Goal: Download file/media

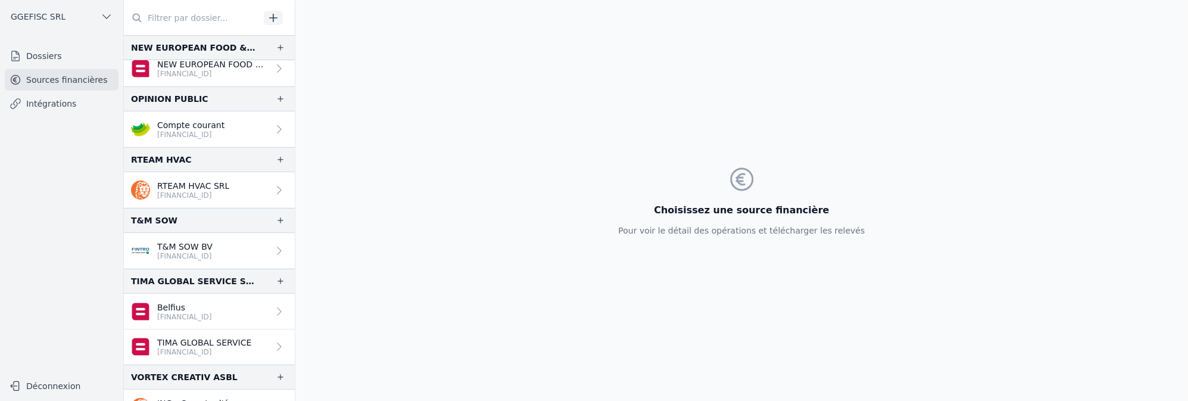
scroll to position [252, 0]
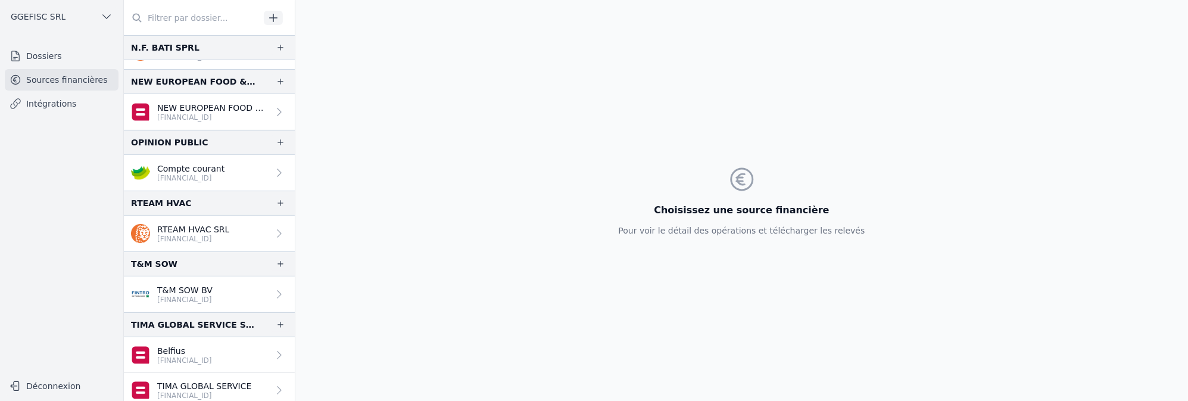
click at [199, 295] on p "[FINANCIAL_ID]" at bounding box center [184, 300] width 55 height 10
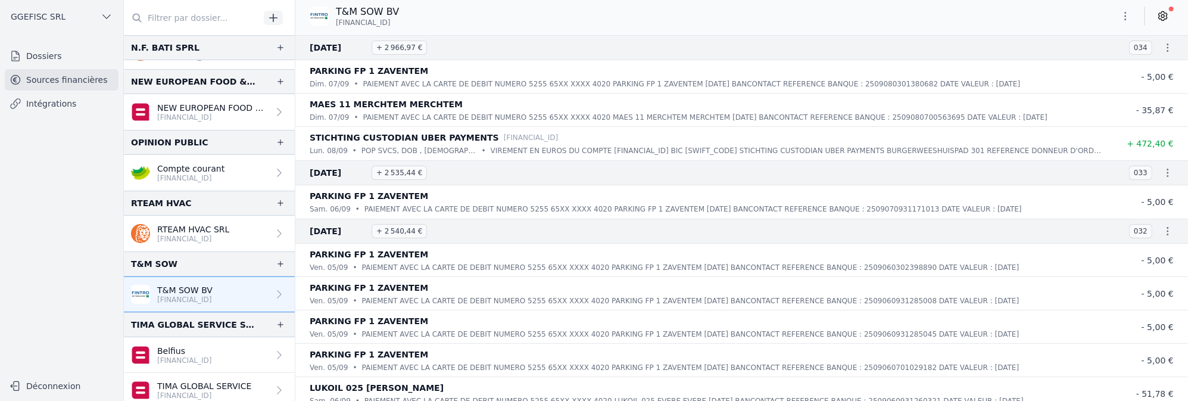
click at [1162, 45] on icon "button" at bounding box center [1168, 48] width 12 height 12
click at [1127, 10] on div at bounding box center [594, 200] width 1188 height 401
click at [1126, 15] on icon "button" at bounding box center [1126, 16] width 12 height 12
click at [1164, 49] on div at bounding box center [594, 200] width 1188 height 401
click at [1164, 49] on icon "button" at bounding box center [1168, 48] width 12 height 12
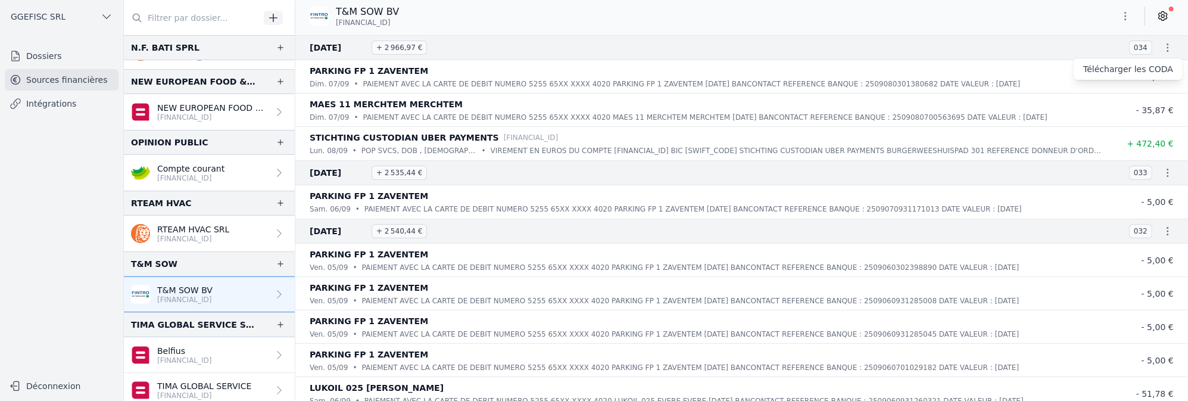
click at [1127, 11] on div at bounding box center [594, 200] width 1188 height 401
click at [1127, 11] on icon "button" at bounding box center [1126, 16] width 12 height 12
click at [1166, 18] on div at bounding box center [594, 200] width 1188 height 401
click at [1166, 15] on icon at bounding box center [1163, 16] width 12 height 12
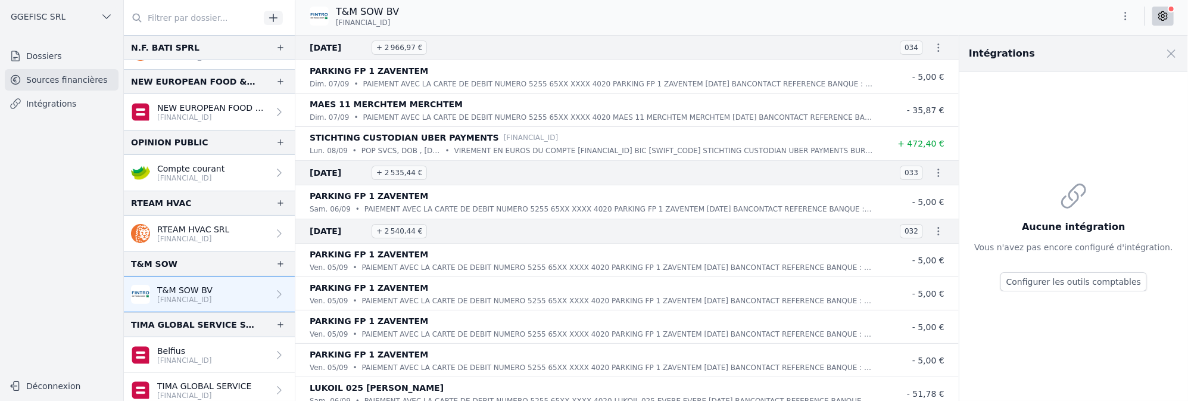
click at [1015, 2] on div "T&M SOW BV [FINANCIAL_ID]" at bounding box center [741, 18] width 893 height 36
click at [1127, 15] on icon "button" at bounding box center [1126, 16] width 12 height 12
click at [1095, 67] on button "Exporter" at bounding box center [1097, 63] width 86 height 22
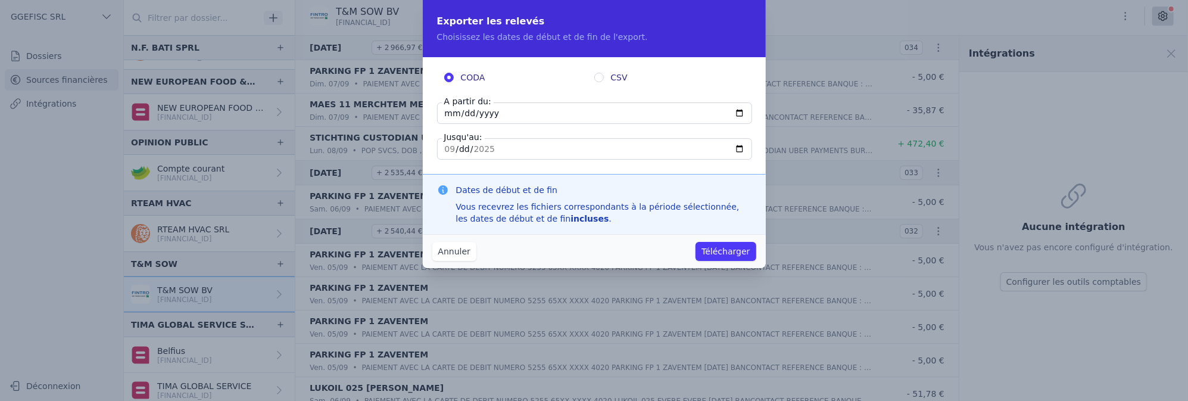
click at [613, 78] on span "CSV" at bounding box center [619, 77] width 17 height 12
click at [604, 78] on input "CSV" at bounding box center [599, 78] width 10 height 10
radio input "true"
click at [459, 70] on div "CODA CSV A partir du: [DATE] Jusqu'au: [DATE]" at bounding box center [594, 115] width 343 height 117
click at [462, 77] on span "CODA" at bounding box center [473, 77] width 24 height 12
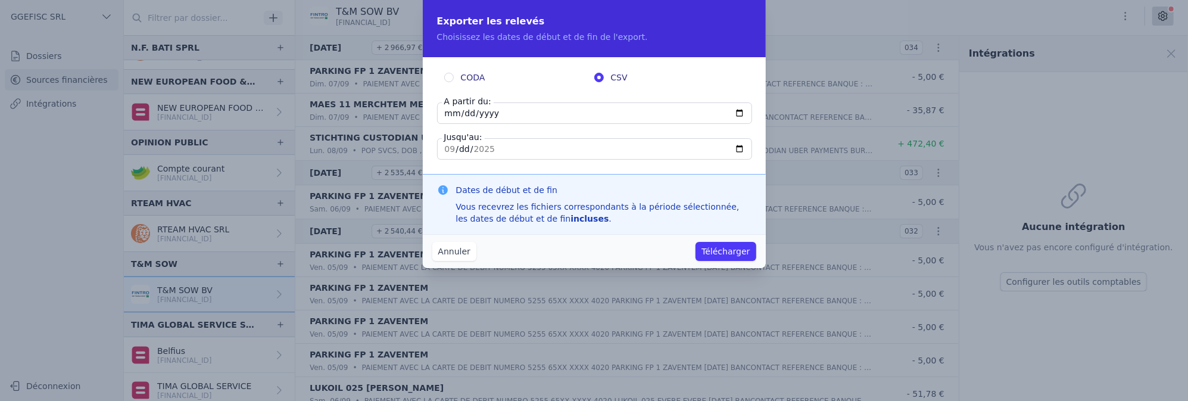
click at [454, 77] on input "CODA" at bounding box center [449, 78] width 10 height 10
radio input "true"
click at [615, 82] on span "CSV" at bounding box center [619, 77] width 17 height 12
click at [604, 82] on input "CSV" at bounding box center [599, 78] width 10 height 10
radio input "true"
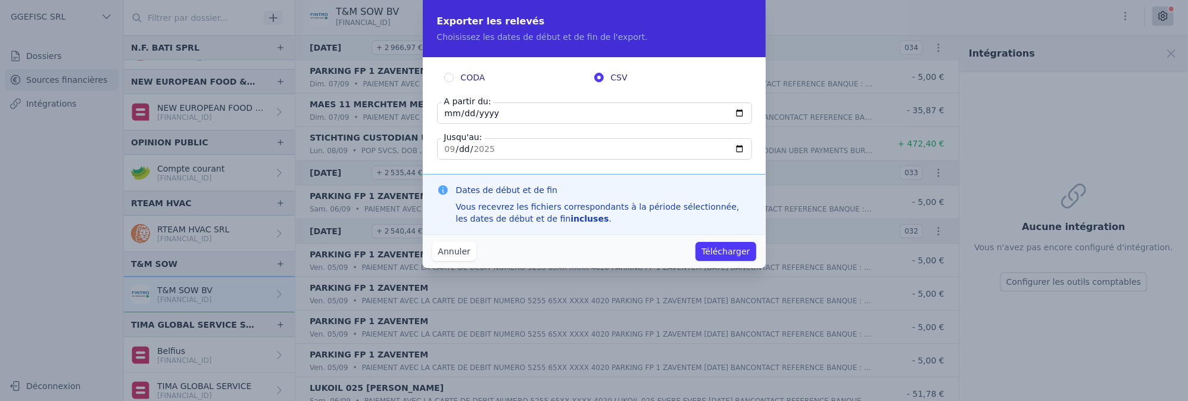
click at [458, 79] on label "CODA" at bounding box center [519, 77] width 150 height 12
click at [454, 79] on input "CODA" at bounding box center [449, 78] width 10 height 10
radio input "true"
radio input "false"
click at [737, 114] on input "[DATE]" at bounding box center [594, 112] width 315 height 21
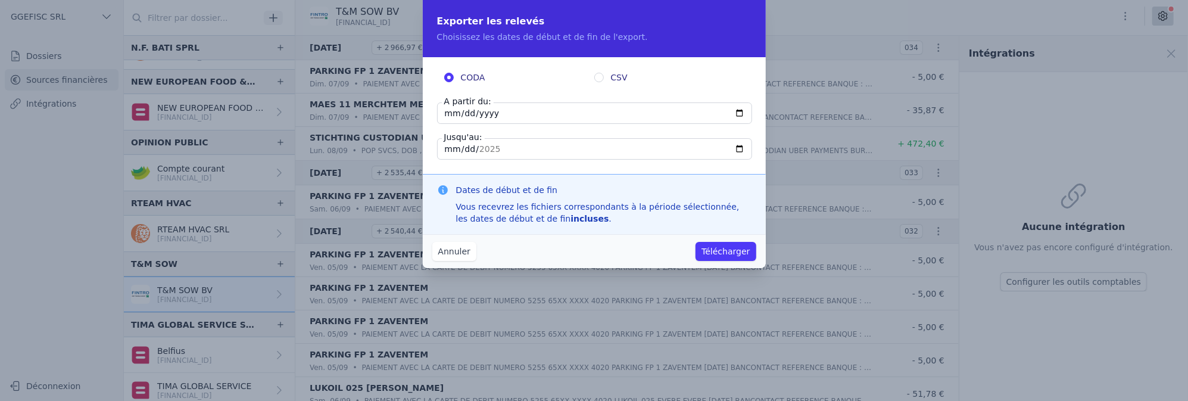
type input "[DATE]"
click at [739, 150] on input "[DATE]" at bounding box center [594, 148] width 315 height 21
type input "[DATE]"
click at [718, 254] on button "Télécharger" at bounding box center [726, 251] width 60 height 19
